Goal: Task Accomplishment & Management: Manage account settings

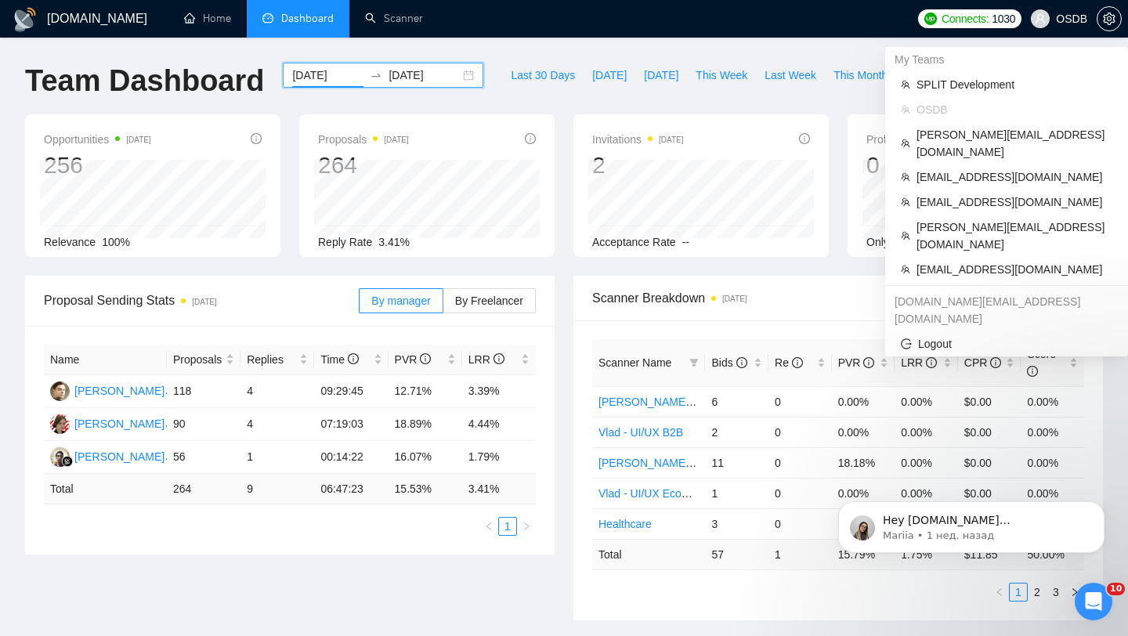
click at [1063, 19] on span "OSDB" at bounding box center [1070, 19] width 31 height 0
click at [939, 193] on span "[EMAIL_ADDRESS][DOMAIN_NAME]" at bounding box center [1014, 201] width 196 height 17
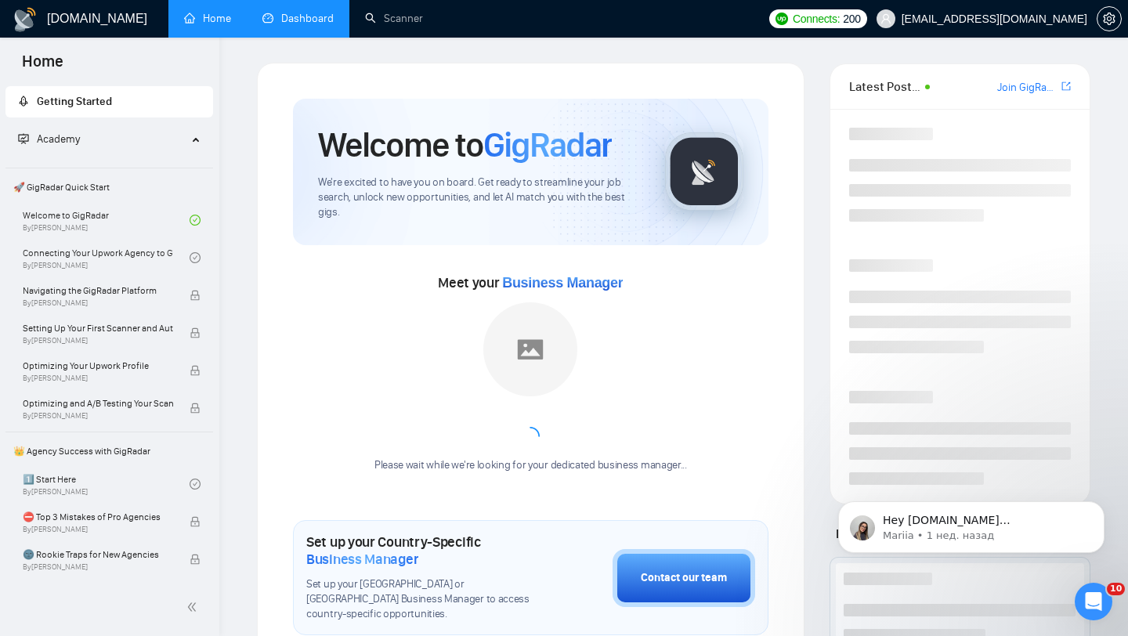
click at [274, 23] on link "Dashboard" at bounding box center [297, 18] width 71 height 13
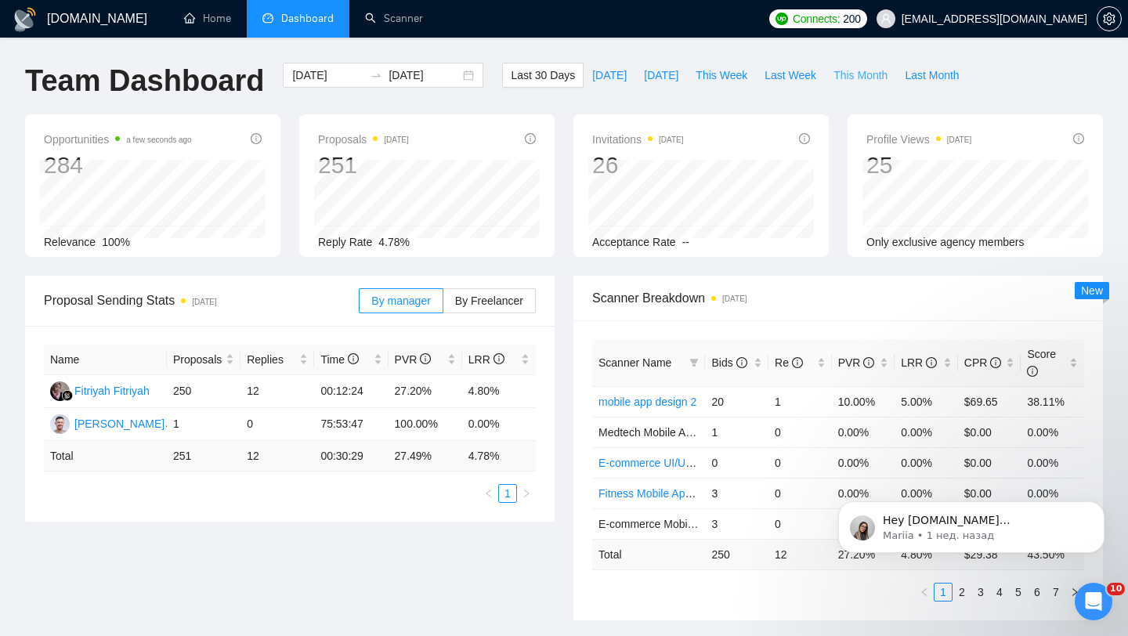
click at [853, 77] on span "This Month" at bounding box center [860, 75] width 54 height 17
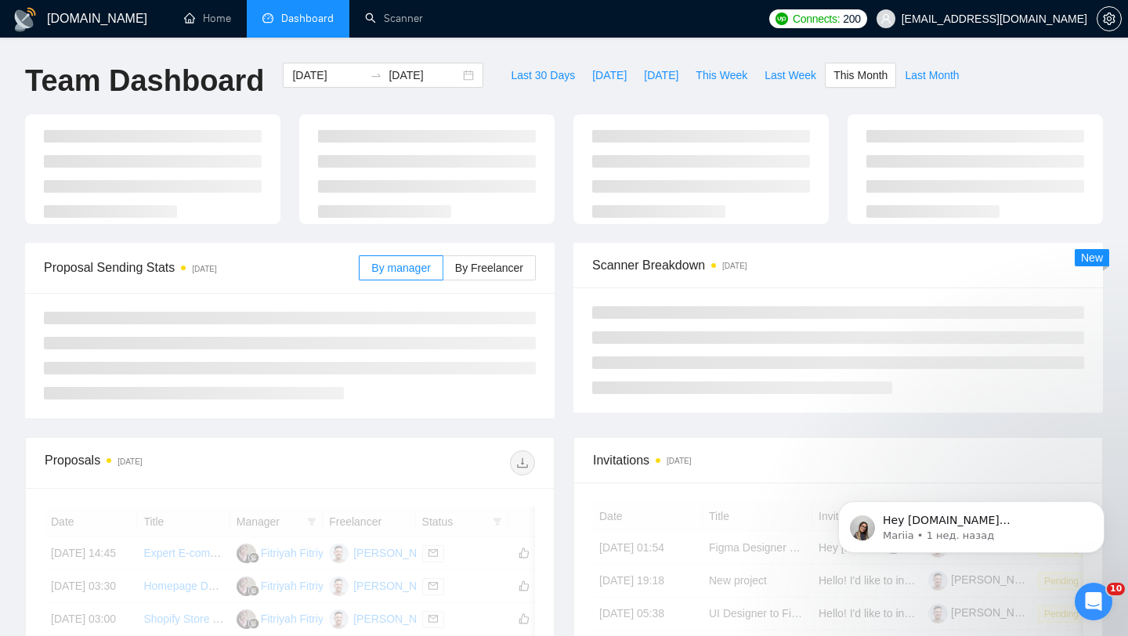
type input "[DATE]"
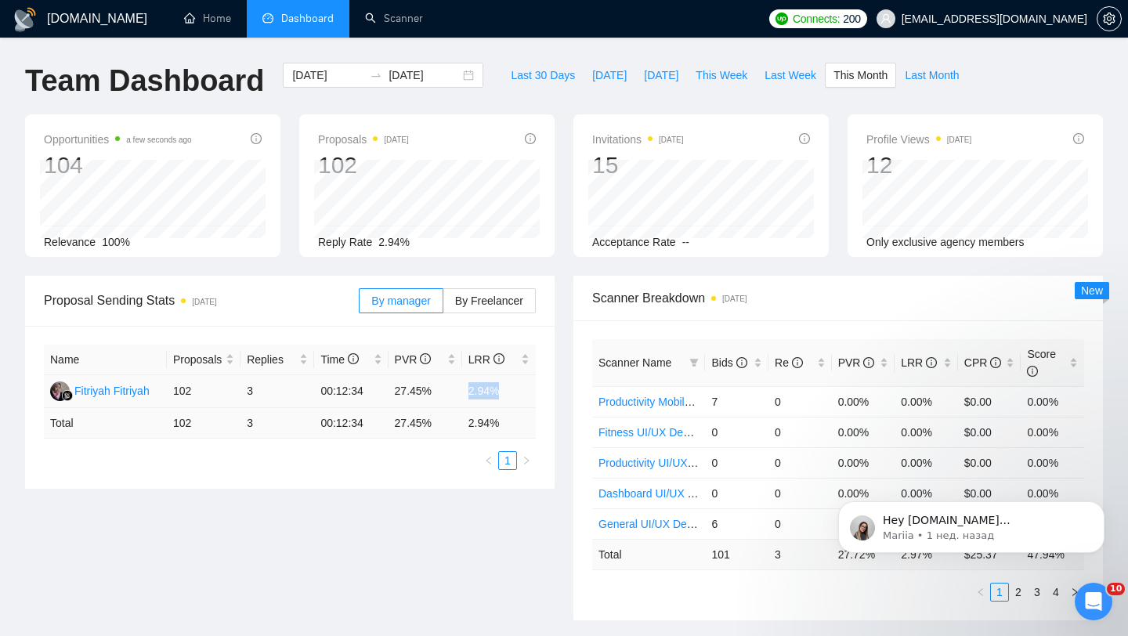
drag, startPoint x: 463, startPoint y: 392, endPoint x: 523, endPoint y: 398, distance: 60.5
click at [522, 397] on td "2.94%" at bounding box center [499, 391] width 74 height 33
click at [1013, 19] on span "[EMAIL_ADDRESS][DOMAIN_NAME]" at bounding box center [994, 19] width 186 height 0
click at [551, 287] on div "Proposal Sending Stats [DATE] By manager By Freelancer" at bounding box center [289, 301] width 529 height 51
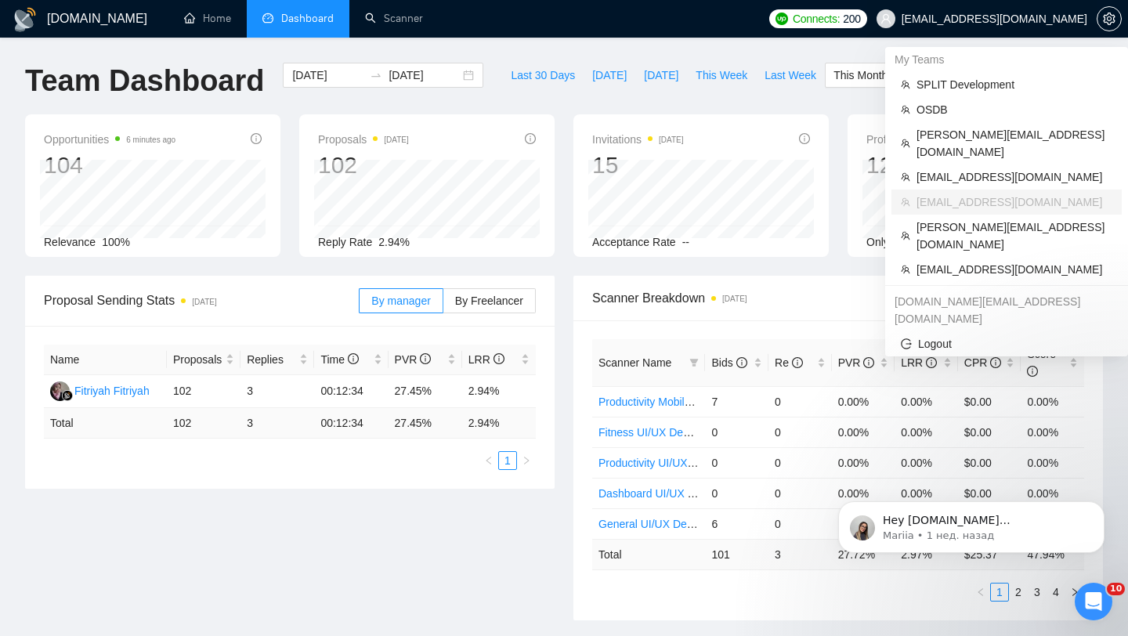
click at [1020, 19] on span "[EMAIL_ADDRESS][DOMAIN_NAME]" at bounding box center [994, 19] width 186 height 0
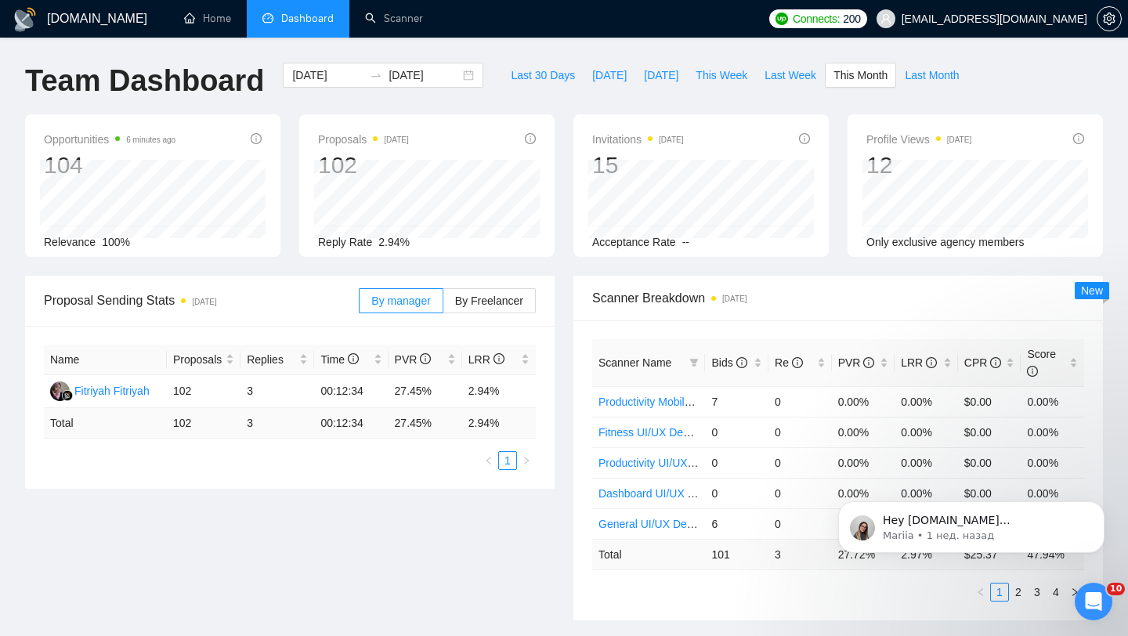
click at [1045, 19] on span "[EMAIL_ADDRESS][DOMAIN_NAME]" at bounding box center [994, 19] width 186 height 0
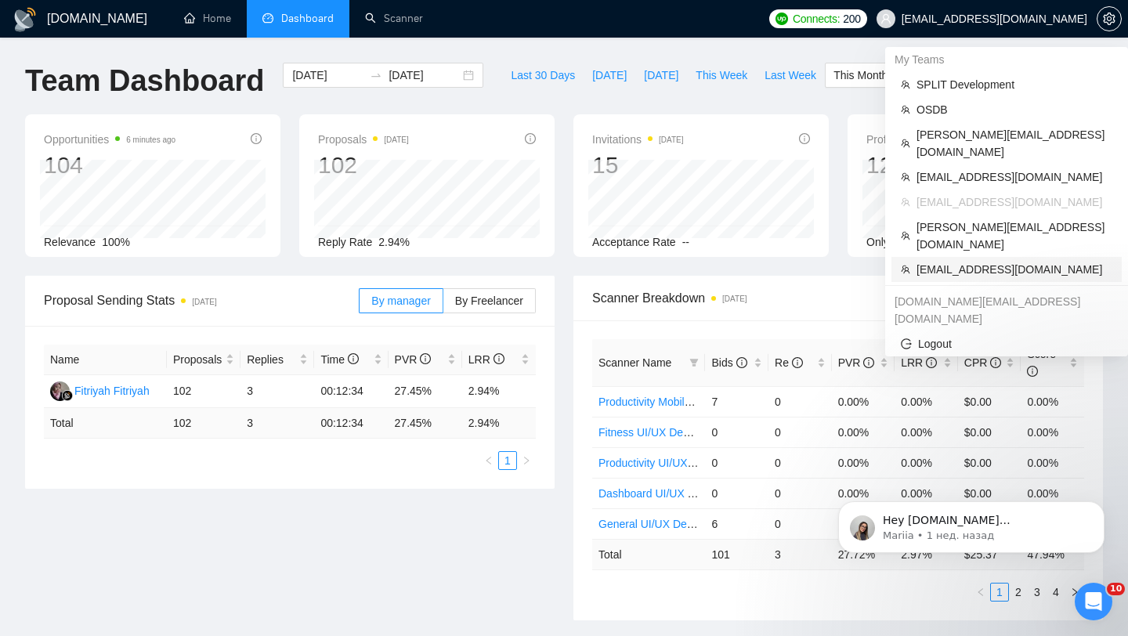
click at [969, 261] on span "[EMAIL_ADDRESS][DOMAIN_NAME]" at bounding box center [1014, 269] width 196 height 17
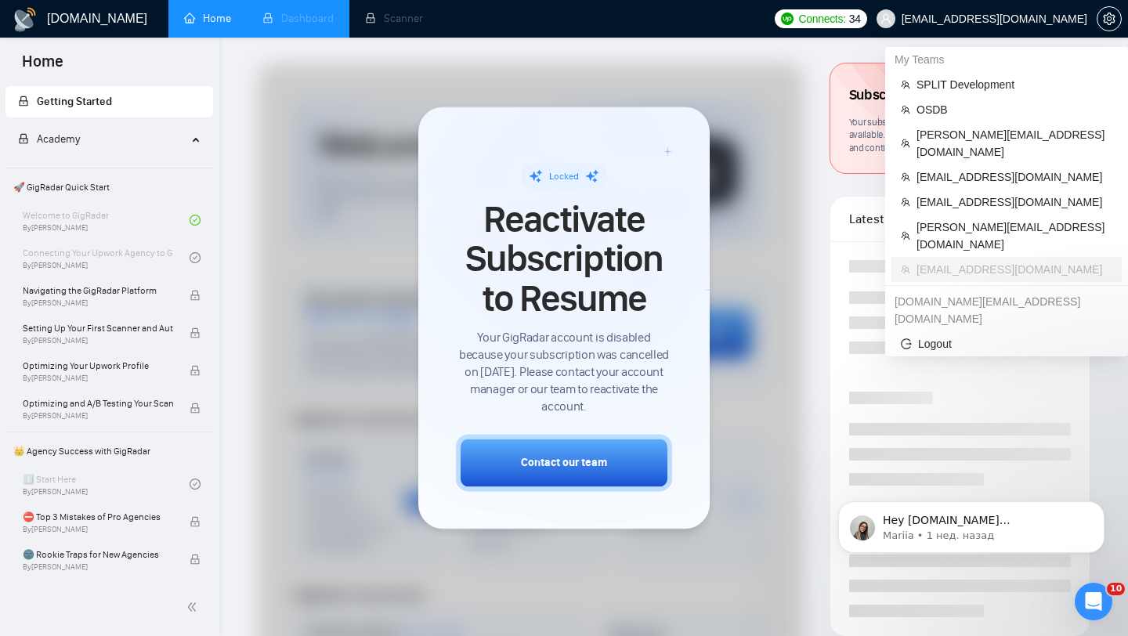
click at [1012, 19] on span "[EMAIL_ADDRESS][DOMAIN_NAME]" at bounding box center [994, 19] width 186 height 0
